Goal: Task Accomplishment & Management: Complete application form

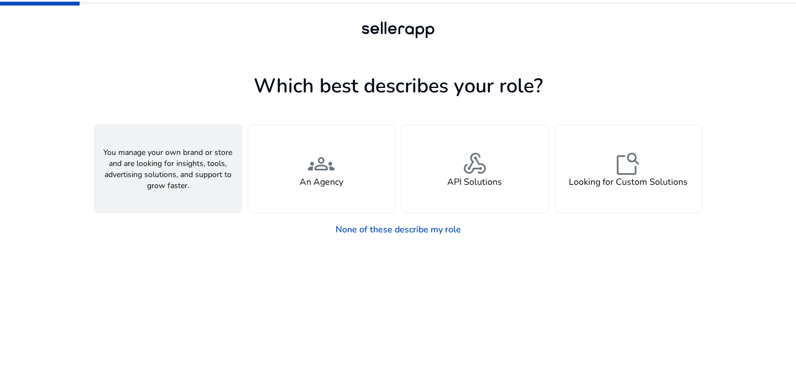
click at [181, 172] on div "person A Seller" at bounding box center [168, 168] width 147 height 87
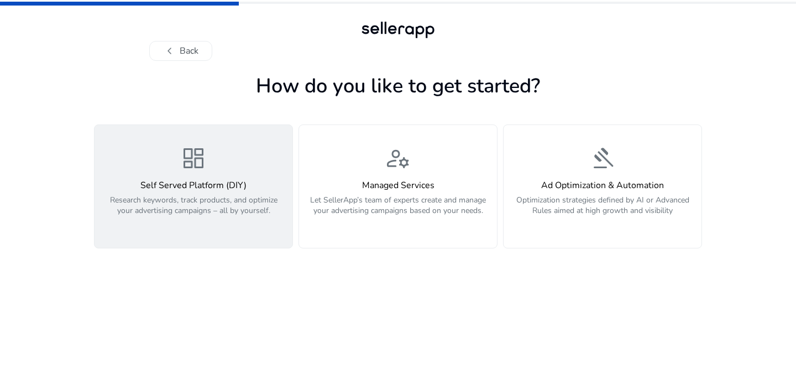
click at [219, 225] on p "Research keywords, track products, and optimize your advertising campaigns – al…" at bounding box center [193, 211] width 185 height 33
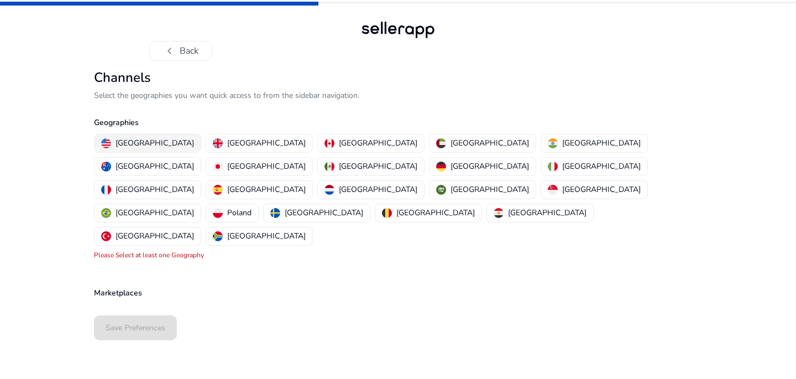
click at [141, 144] on p "[GEOGRAPHIC_DATA]" at bounding box center [155, 143] width 78 height 12
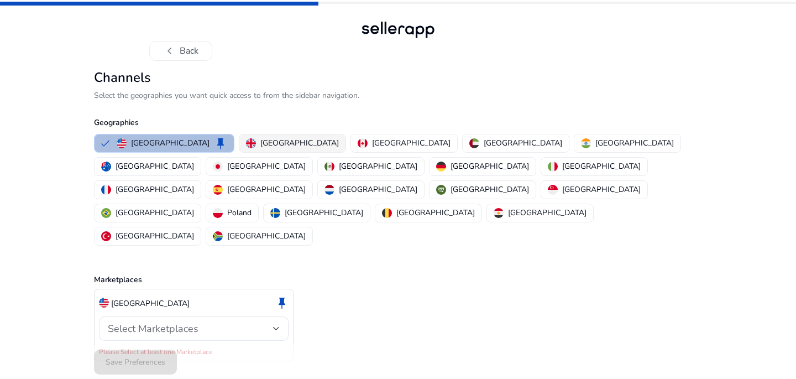
click at [260, 140] on p "[GEOGRAPHIC_DATA]" at bounding box center [299, 143] width 78 height 12
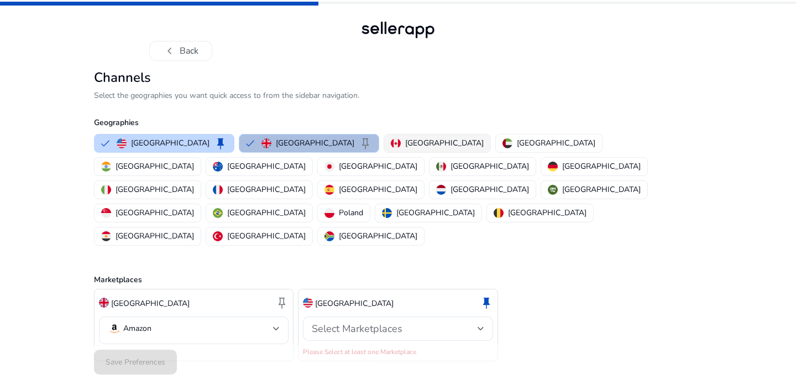
click at [405, 142] on p "[GEOGRAPHIC_DATA]" at bounding box center [444, 143] width 78 height 12
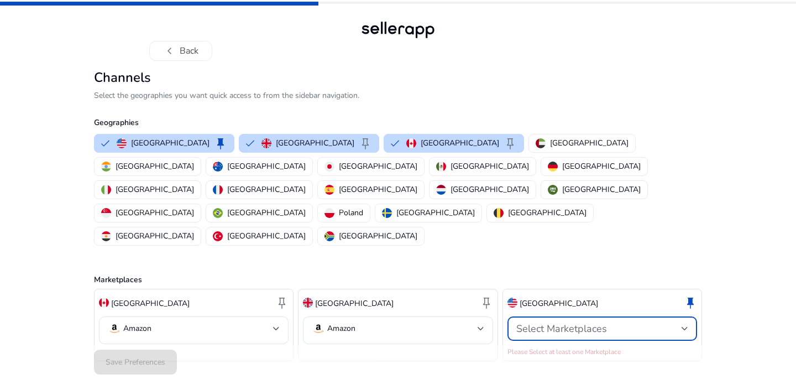
click at [648, 322] on div "Select Marketplaces" at bounding box center [598, 328] width 165 height 12
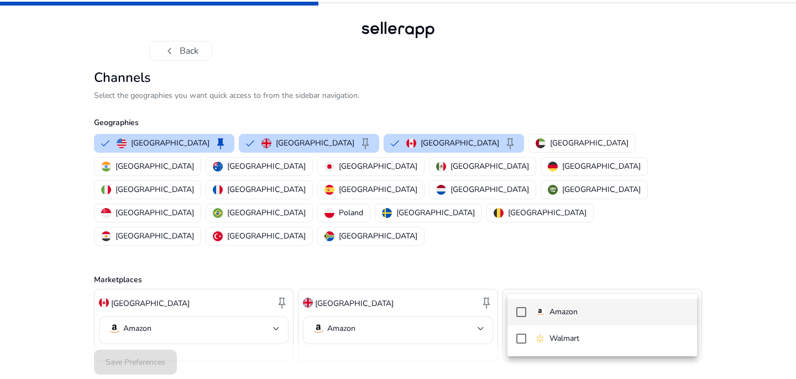
click at [625, 316] on span "Amazon" at bounding box center [611, 312] width 153 height 12
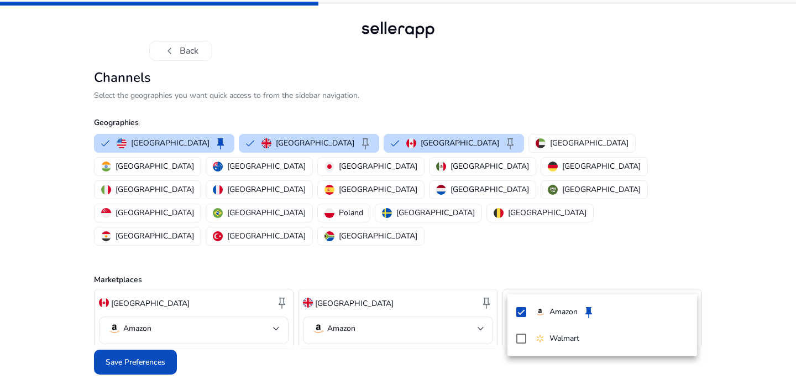
click at [123, 330] on div at bounding box center [398, 189] width 796 height 379
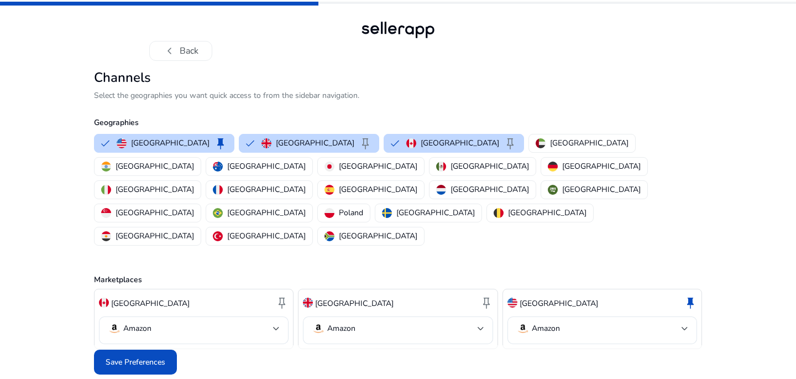
click at [123, 356] on span "Save Preferences" at bounding box center [136, 362] width 60 height 12
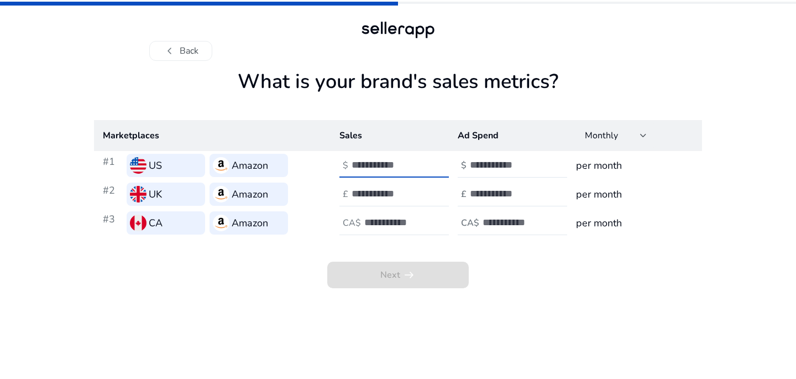
click at [371, 165] on input "number" at bounding box center [388, 165] width 75 height 12
type input "*"
click at [397, 191] on input "number" at bounding box center [388, 193] width 75 height 12
type input "*"
click at [388, 219] on input "number" at bounding box center [401, 222] width 75 height 12
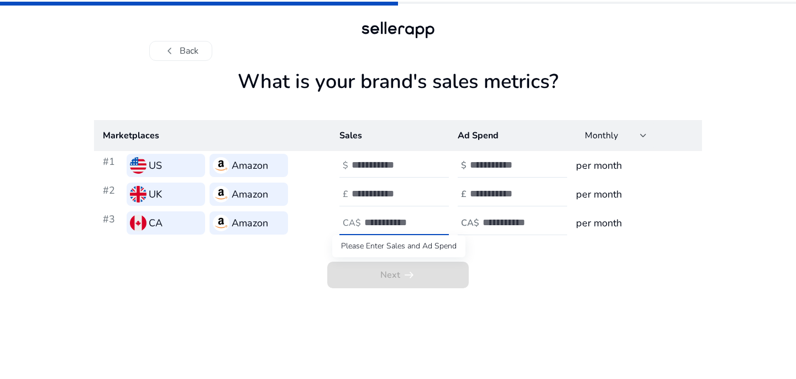
type input "*"
click at [507, 265] on div "Next arrow_right_alt" at bounding box center [398, 262] width 608 height 51
click at [496, 164] on input "number" at bounding box center [507, 165] width 75 height 12
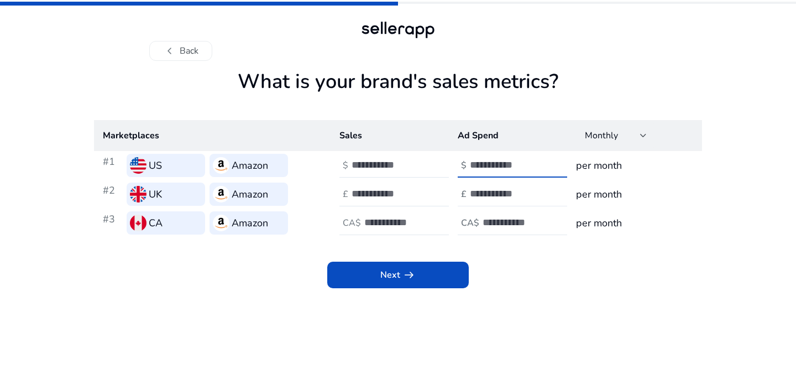
type input "*"
click at [494, 193] on input "number" at bounding box center [507, 193] width 75 height 12
type input "*"
click at [494, 218] on input "number" at bounding box center [519, 222] width 75 height 12
type input "*"
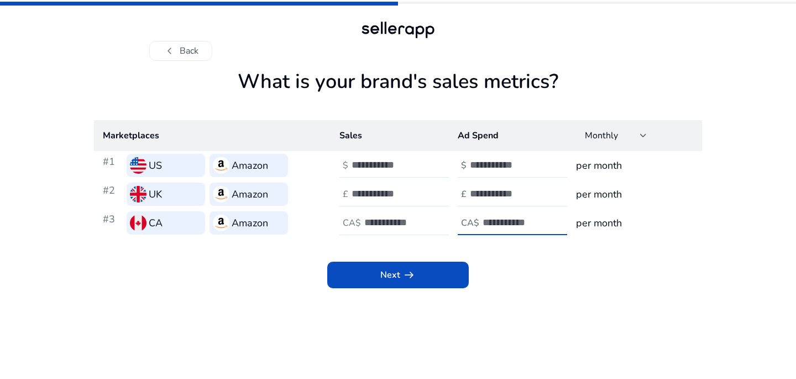
click at [499, 275] on div "Next arrow_right_alt" at bounding box center [398, 262] width 608 height 51
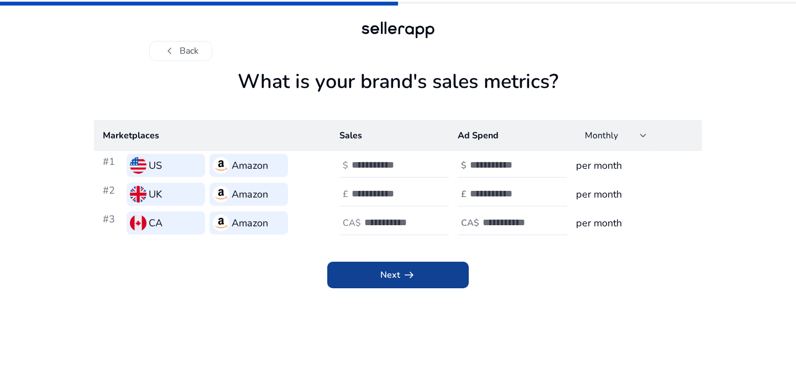
click at [424, 279] on span at bounding box center [397, 274] width 141 height 27
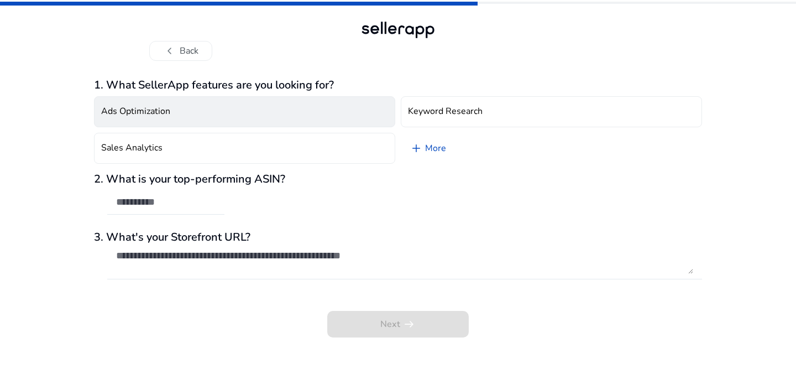
drag, startPoint x: 415, startPoint y: 109, endPoint x: 261, endPoint y: 106, distance: 153.1
click at [261, 106] on div "Ads Optimization Keyword Research Sales Analytics add More" at bounding box center [398, 130] width 608 height 76
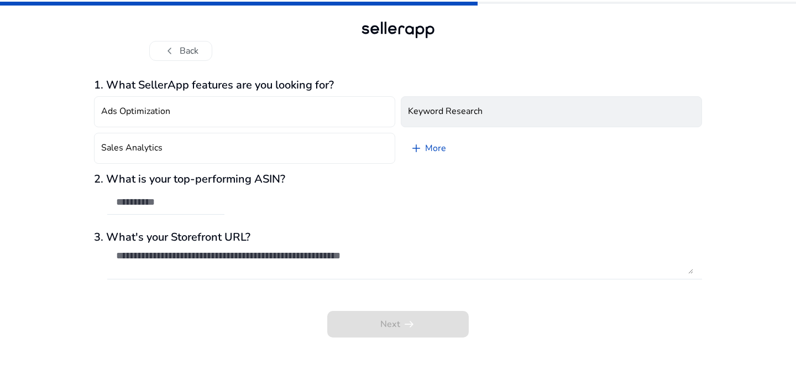
click at [461, 113] on h4 "Keyword Research" at bounding box center [445, 111] width 75 height 11
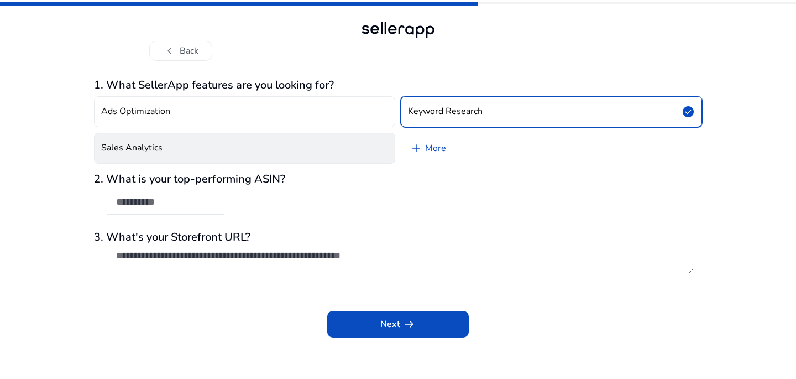
click at [271, 153] on button "Sales Analytics" at bounding box center [244, 148] width 301 height 31
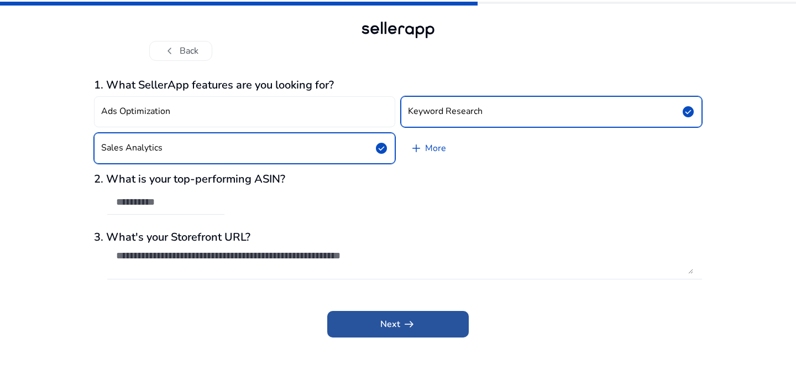
click at [437, 321] on span at bounding box center [397, 324] width 141 height 27
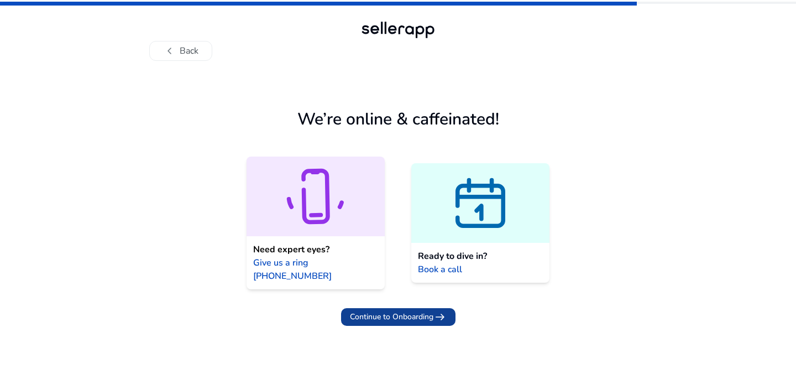
click at [427, 311] on span "Continue to Onboarding" at bounding box center [391, 317] width 83 height 12
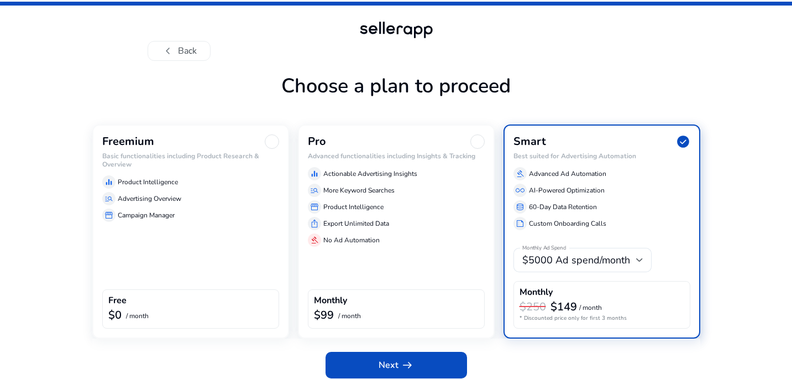
scroll to position [8, 0]
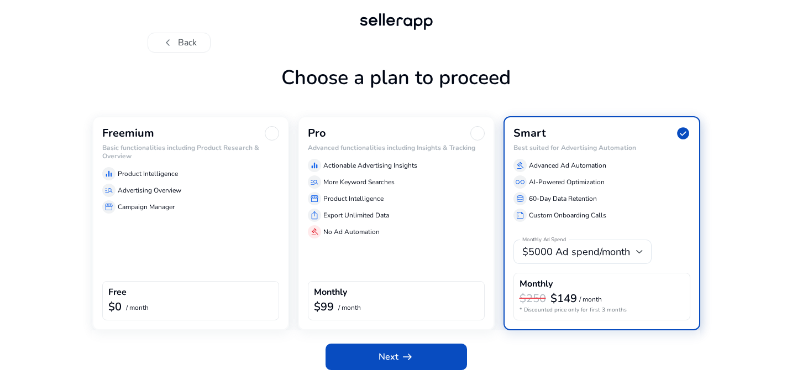
click at [266, 133] on div at bounding box center [272, 133] width 14 height 14
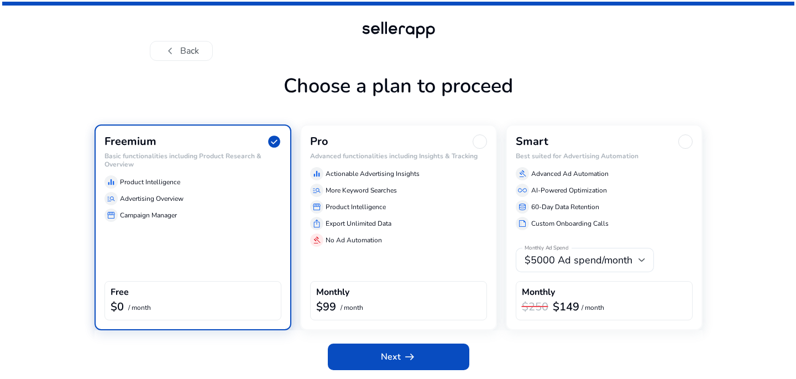
scroll to position [0, 0]
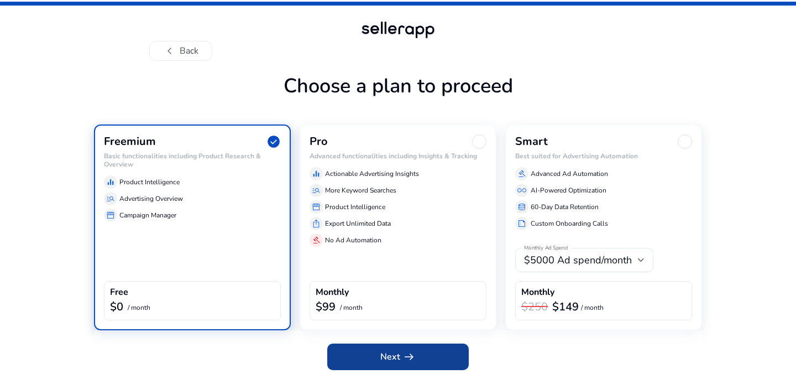
click at [385, 353] on span "Next arrow_right_alt" at bounding box center [397, 356] width 35 height 13
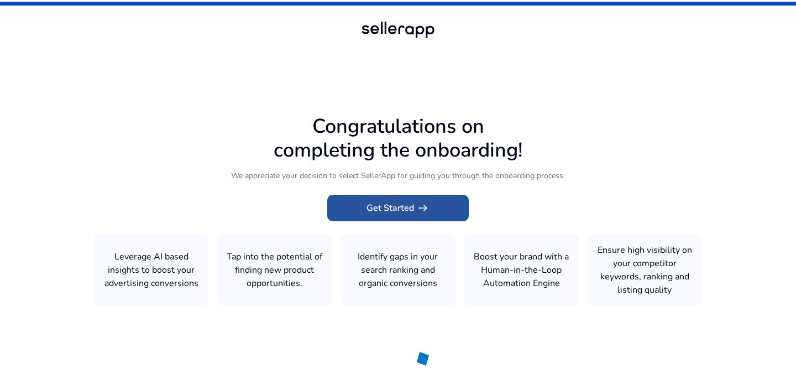
click at [442, 204] on span at bounding box center [397, 208] width 141 height 27
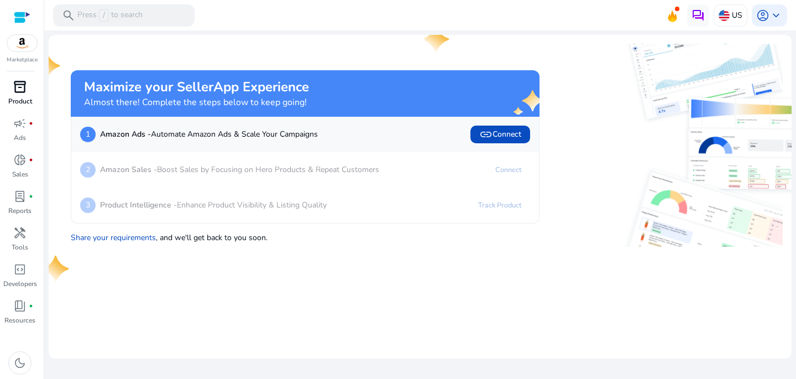
click at [24, 91] on span "inventory_2" at bounding box center [19, 86] width 13 height 13
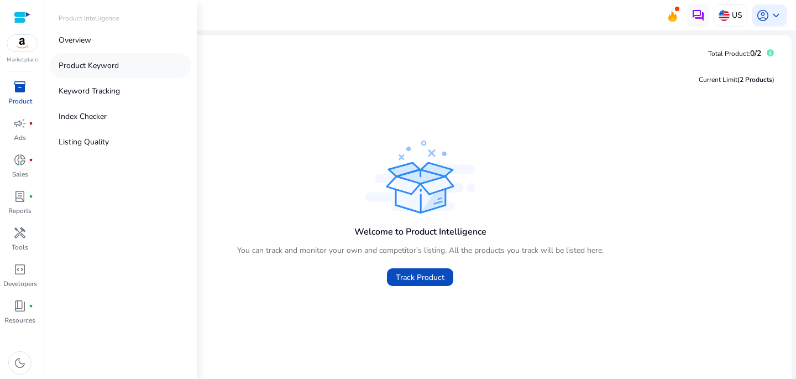
click at [112, 69] on p "Product Keyword" at bounding box center [89, 66] width 60 height 12
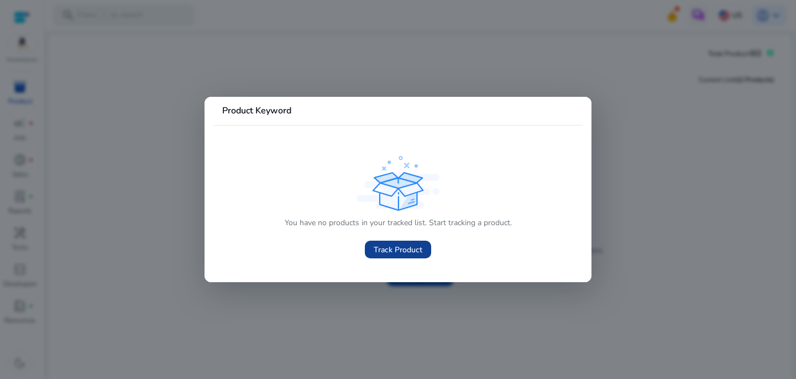
click at [400, 251] on span "Track Product" at bounding box center [398, 250] width 49 height 12
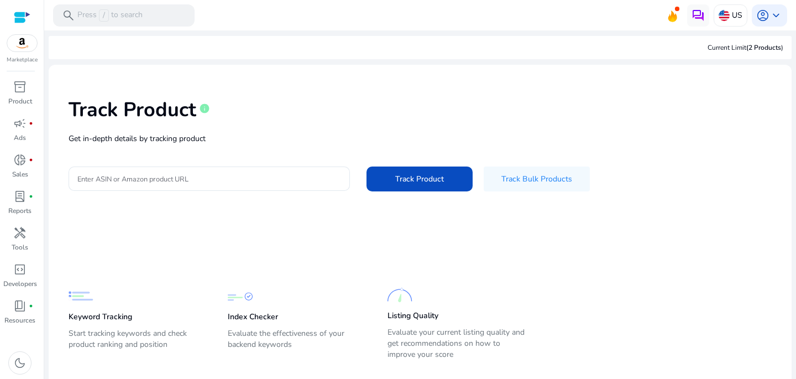
scroll to position [21, 0]
